Goal: Task Accomplishment & Management: Manage account settings

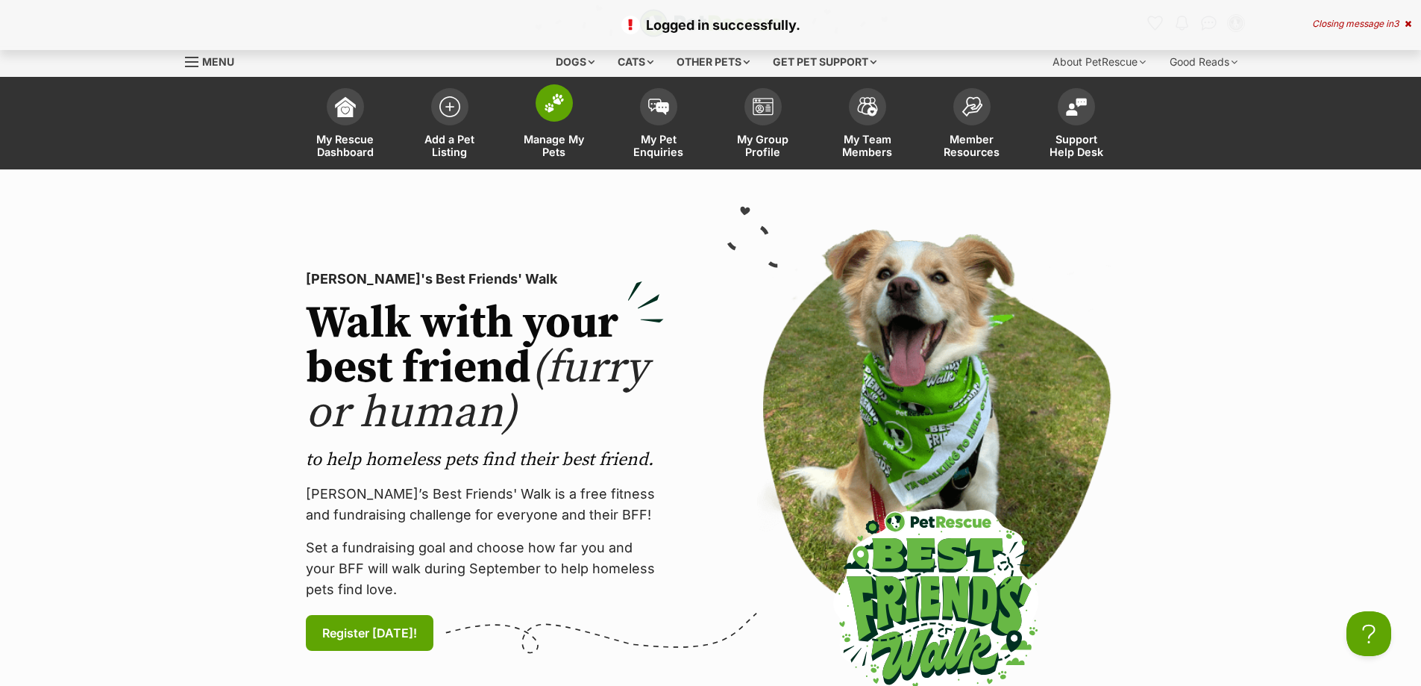
click at [558, 119] on span at bounding box center [554, 102] width 37 height 37
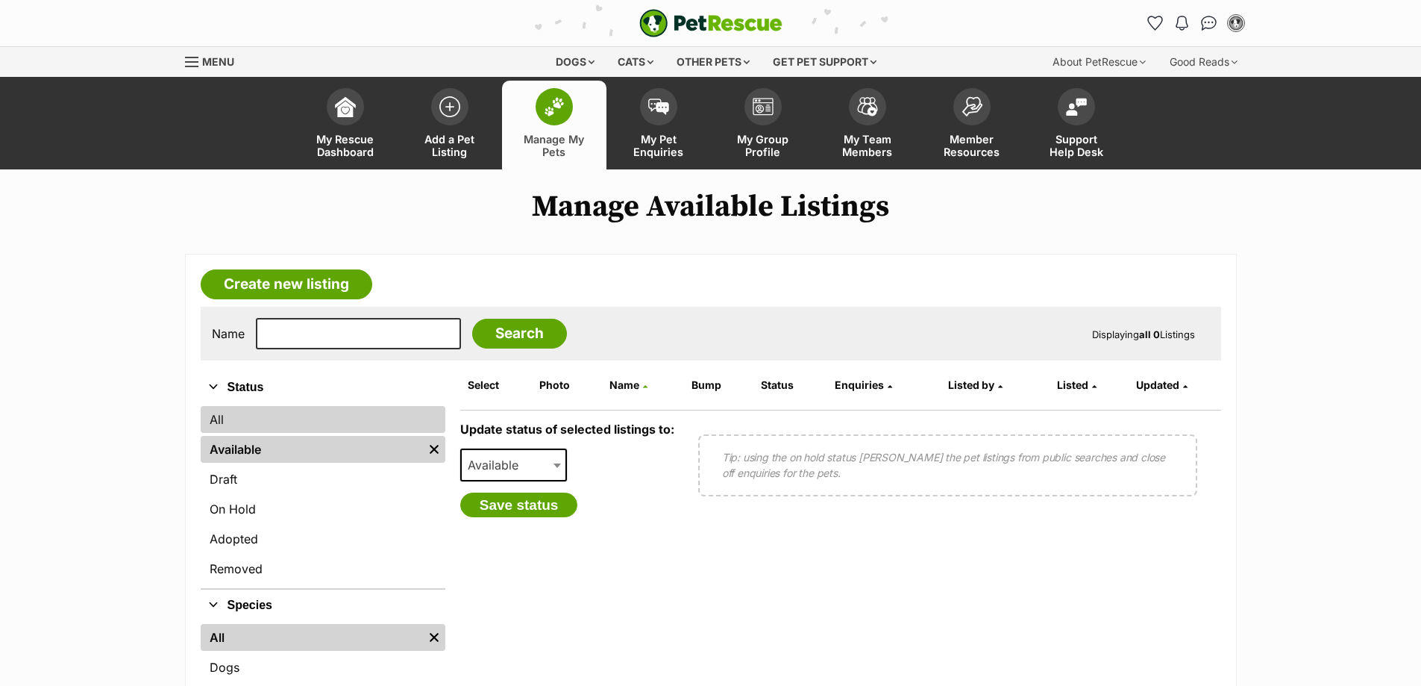
click at [265, 433] on link "All" at bounding box center [323, 419] width 245 height 27
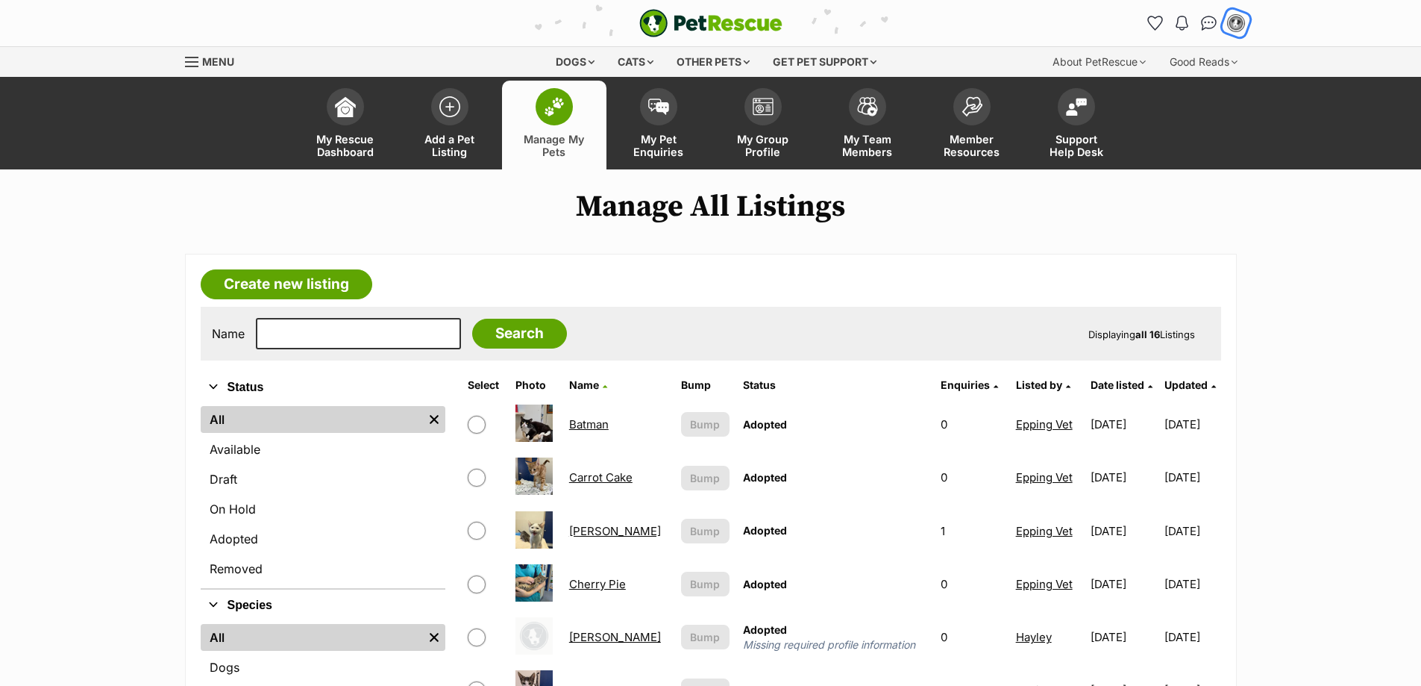
click at [1241, 23] on img "My account" at bounding box center [1235, 22] width 19 height 19
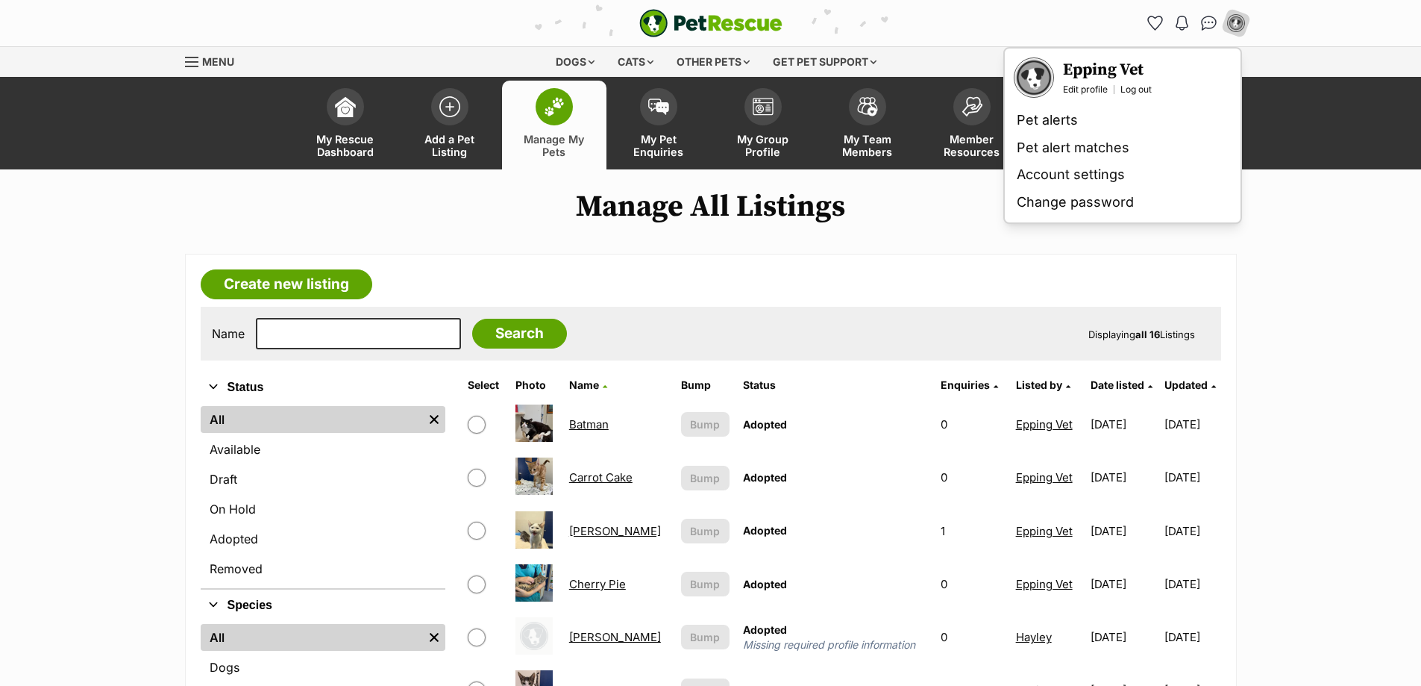
click at [1145, 96] on div "Epping Vet Edit profile Log out" at bounding box center [1123, 77] width 230 height 52
click at [1147, 90] on link "Log out" at bounding box center [1136, 90] width 31 height 12
